Goal: Transaction & Acquisition: Purchase product/service

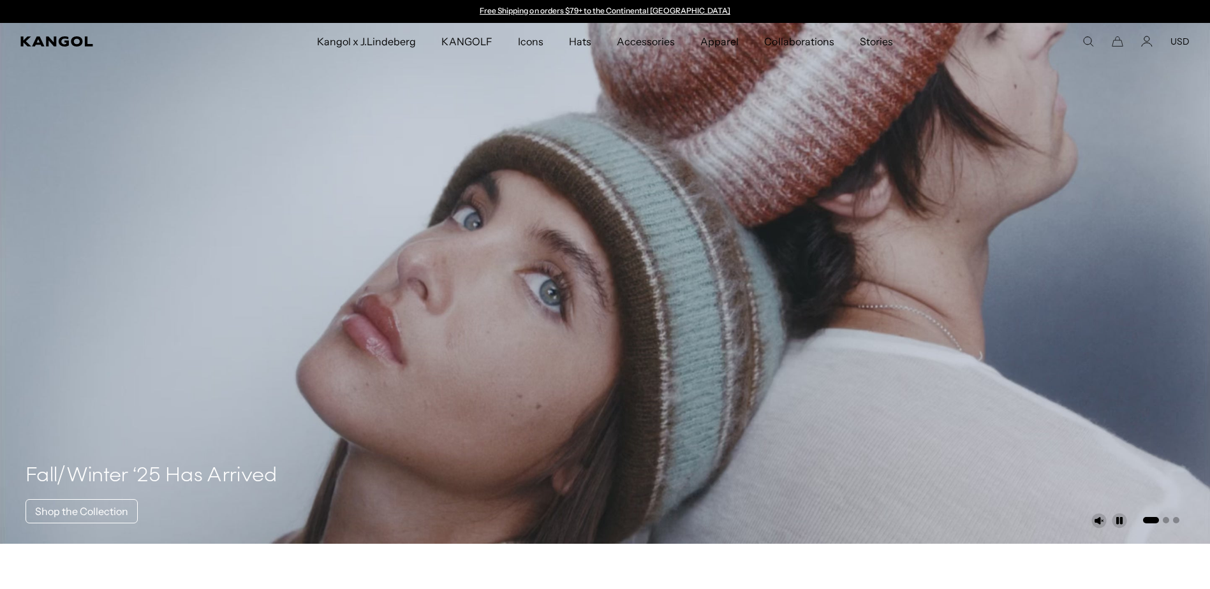
scroll to position [0, 263]
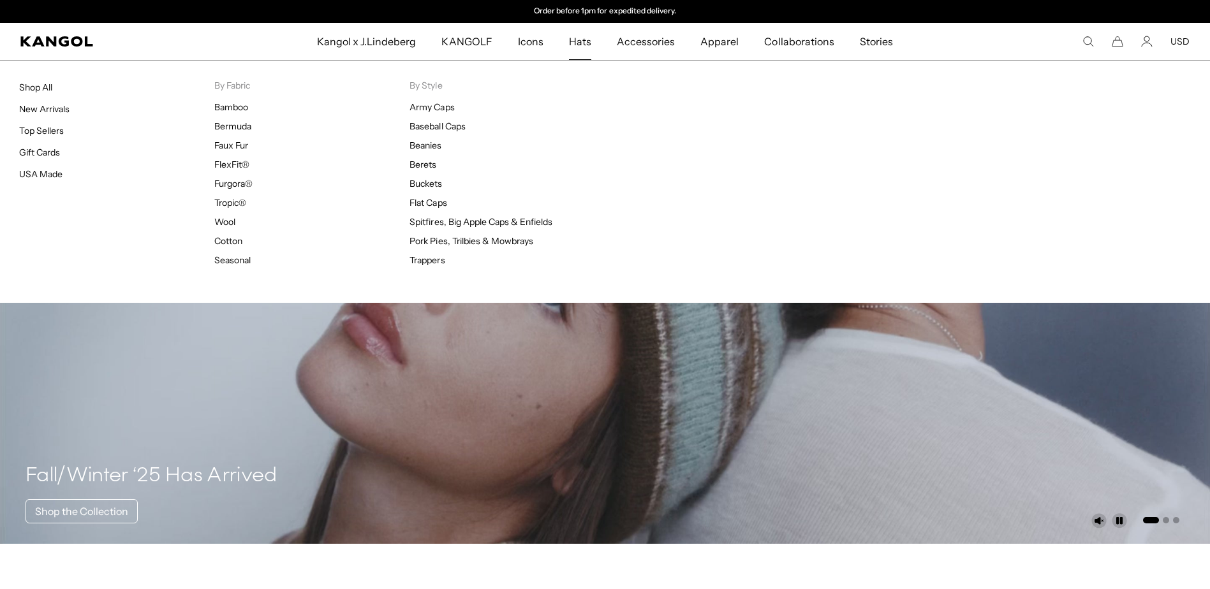
click at [592, 42] on link "Hats" at bounding box center [580, 41] width 48 height 37
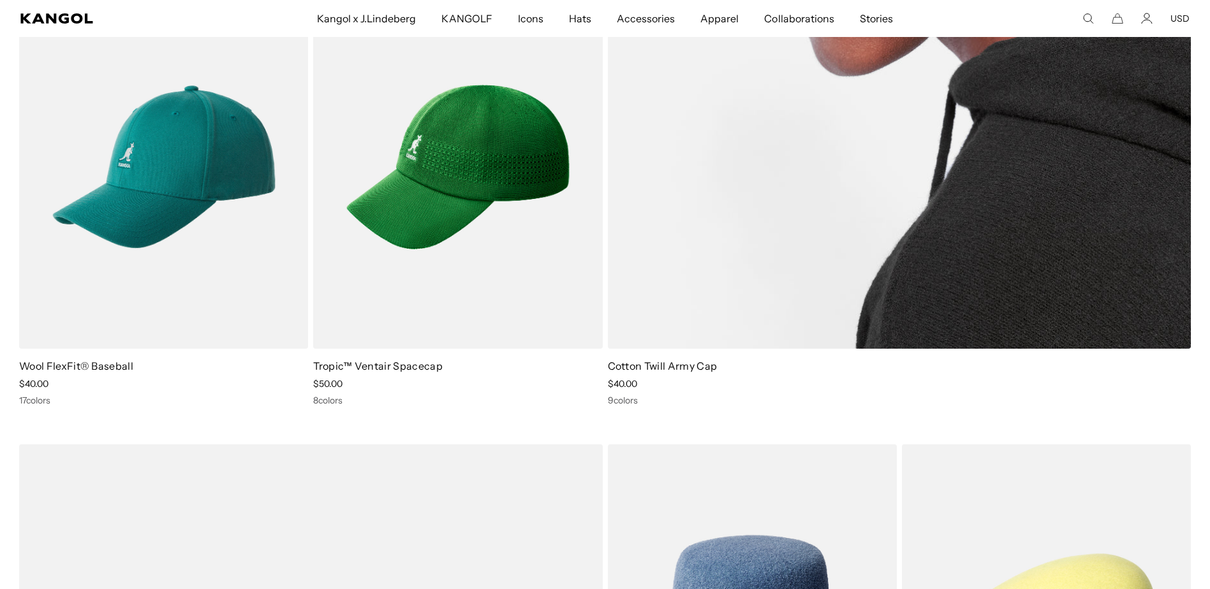
scroll to position [701, 0]
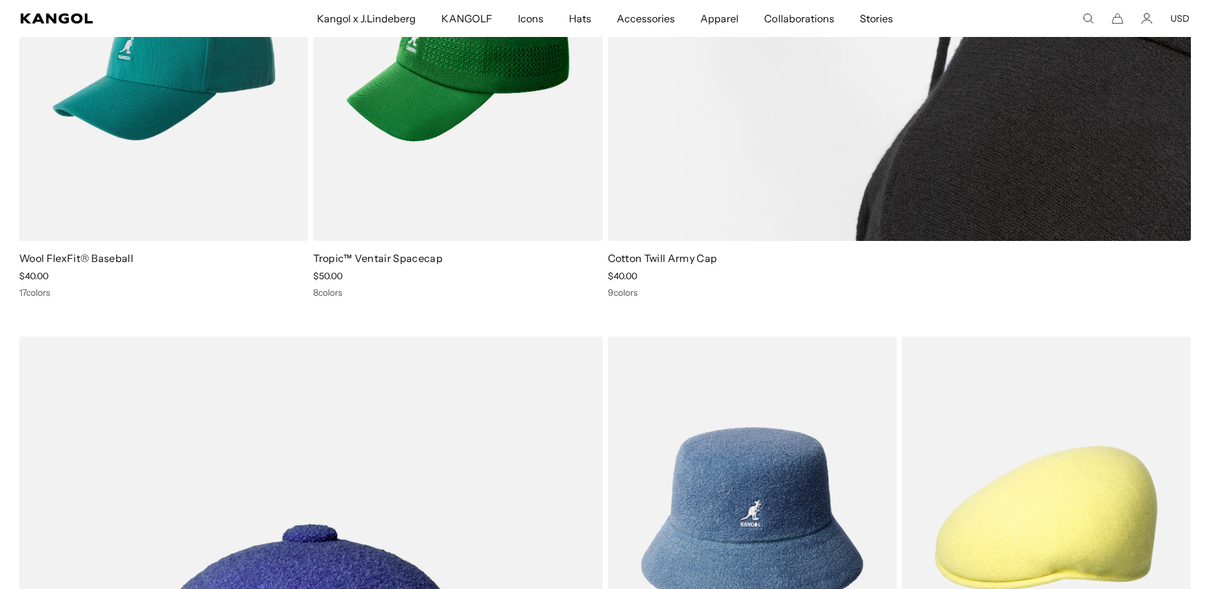
click at [671, 258] on link "Cotton Twill Army Cap" at bounding box center [663, 258] width 110 height 13
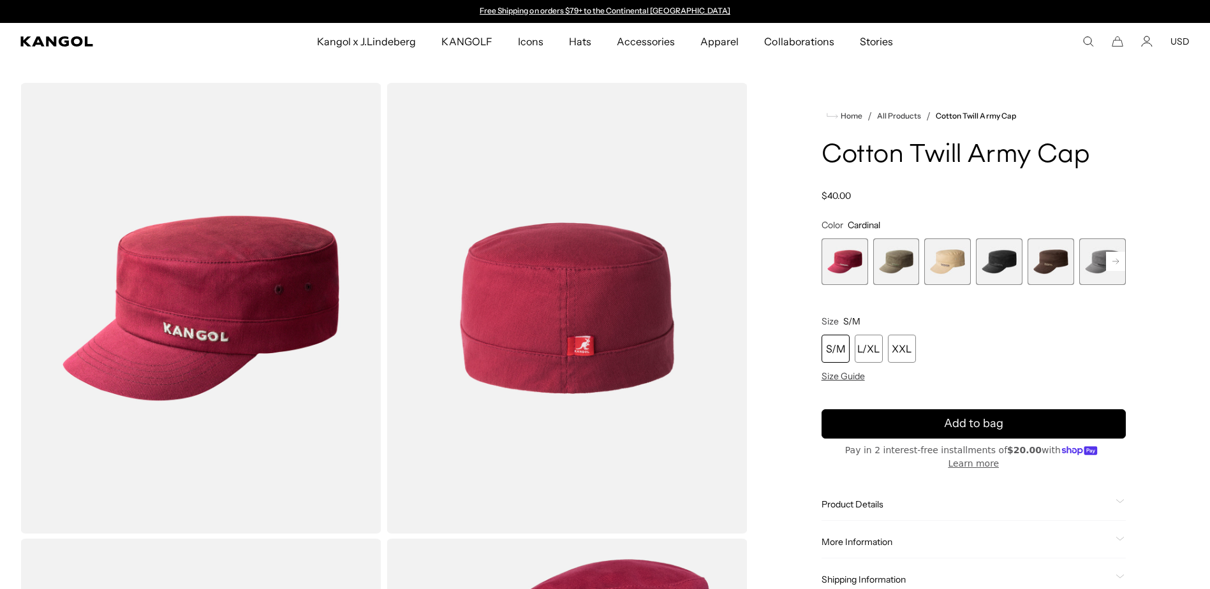
click at [1007, 257] on span "4 of 9" at bounding box center [999, 261] width 47 height 47
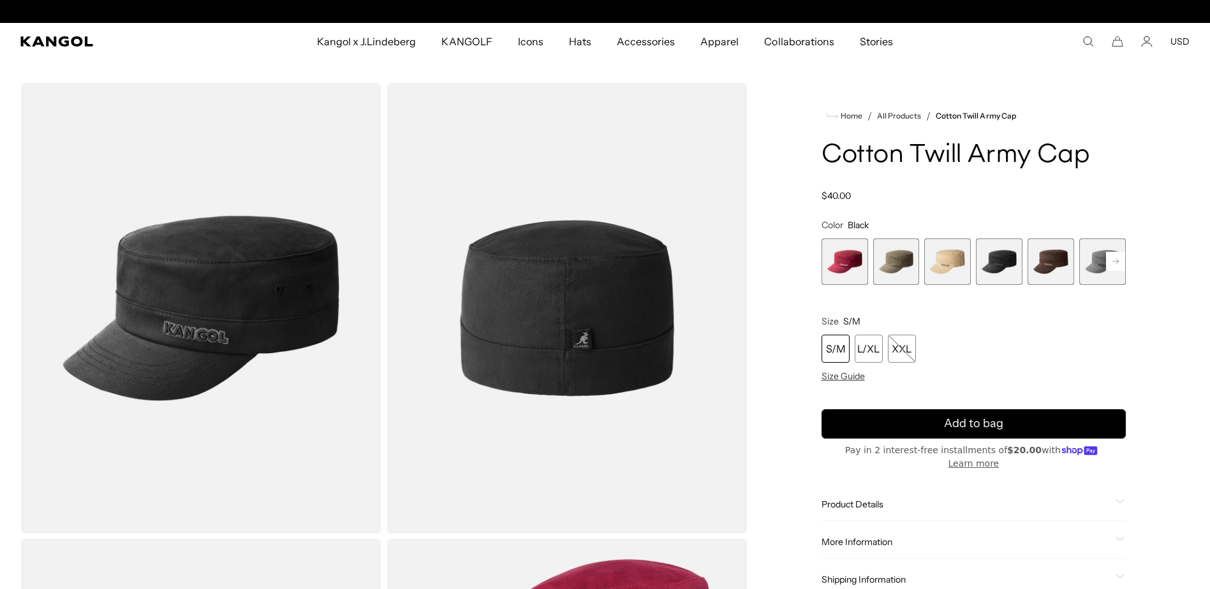
click at [837, 349] on div "S/M" at bounding box center [835, 349] width 28 height 28
click at [834, 348] on div "S/M" at bounding box center [835, 349] width 28 height 28
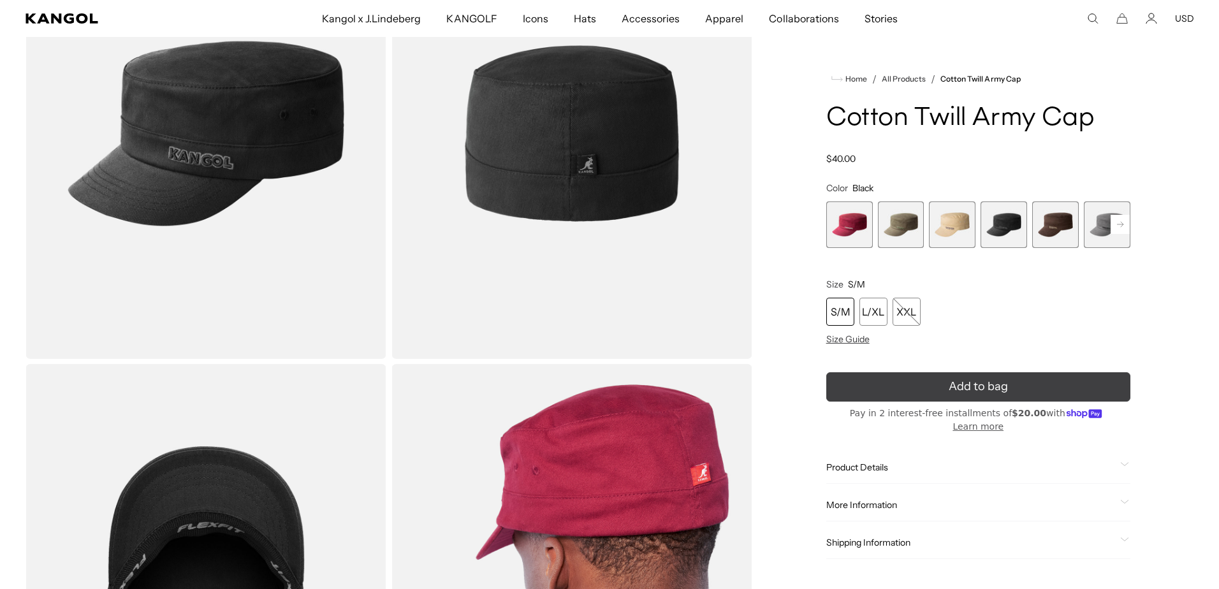
scroll to position [191, 0]
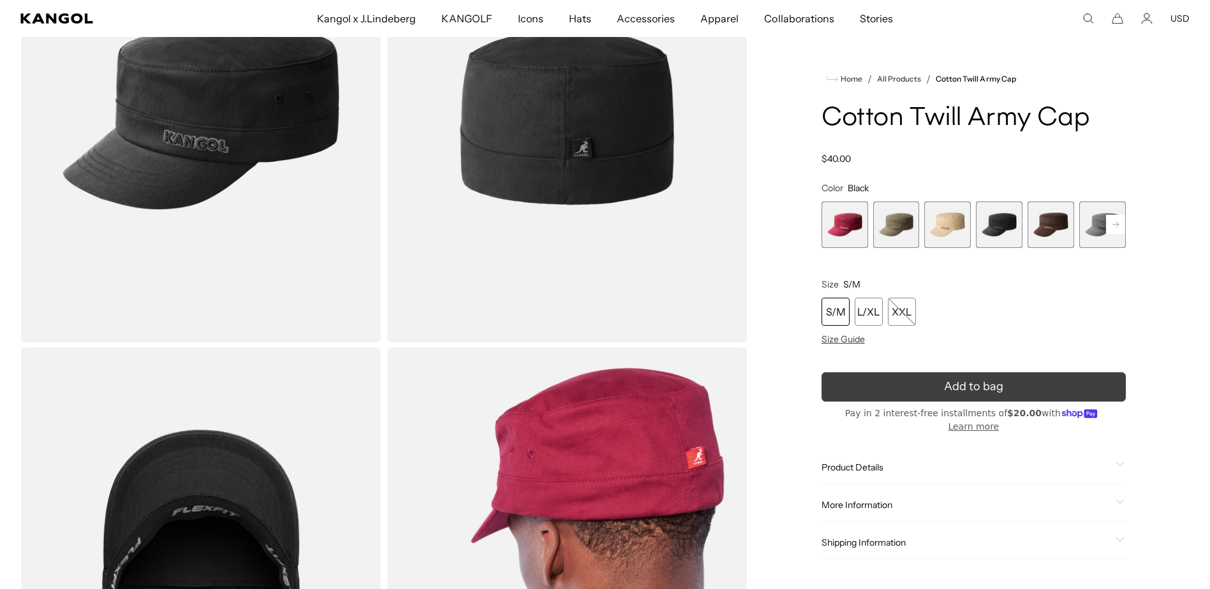
click at [1034, 391] on button "Add to bag" at bounding box center [973, 386] width 304 height 29
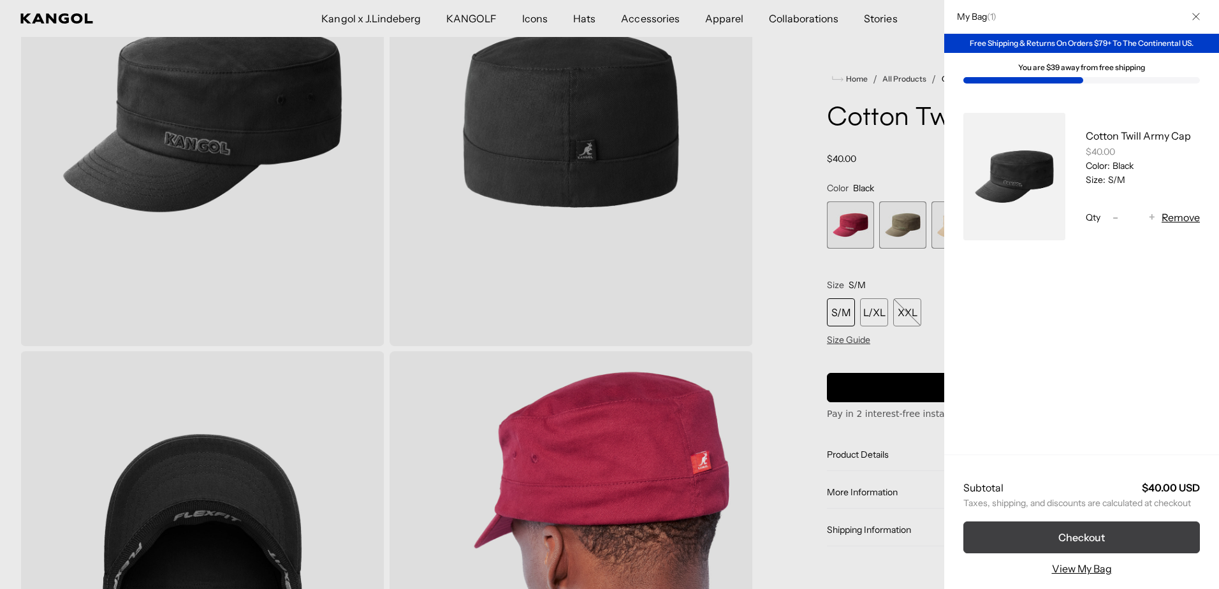
scroll to position [0, 263]
click at [1043, 531] on button "Checkout" at bounding box center [1082, 538] width 237 height 32
